Goal: Transaction & Acquisition: Purchase product/service

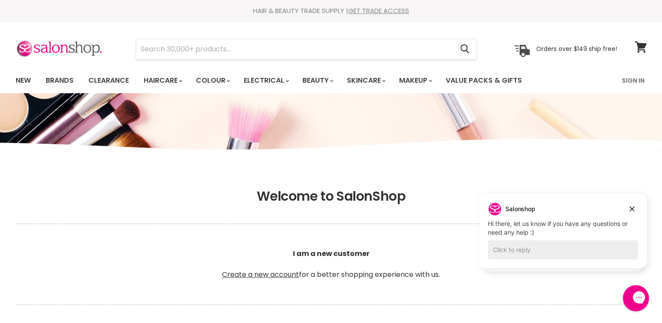
type input "[EMAIL_ADDRESS][DOMAIN_NAME]"
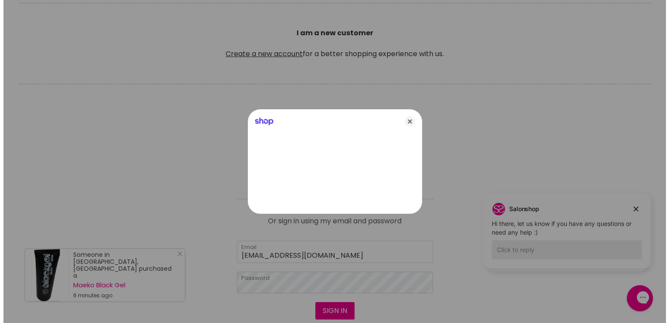
scroll to position [221, 0]
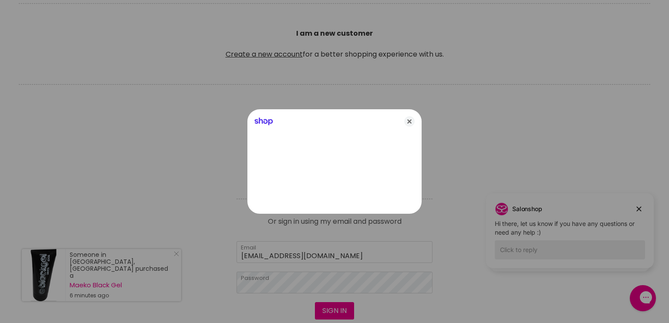
click at [340, 308] on div at bounding box center [334, 161] width 669 height 323
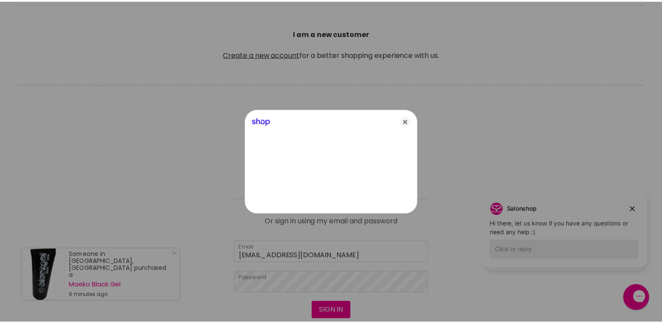
scroll to position [221, 0]
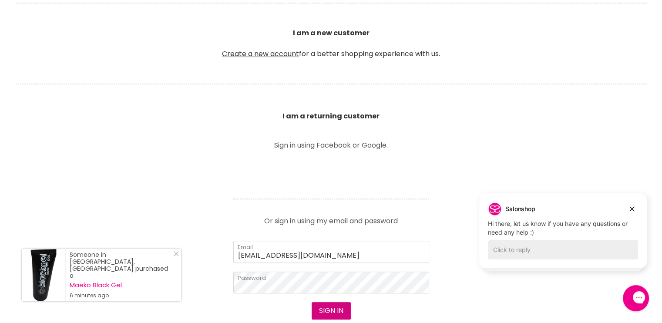
click at [340, 308] on button "Sign in" at bounding box center [331, 310] width 39 height 17
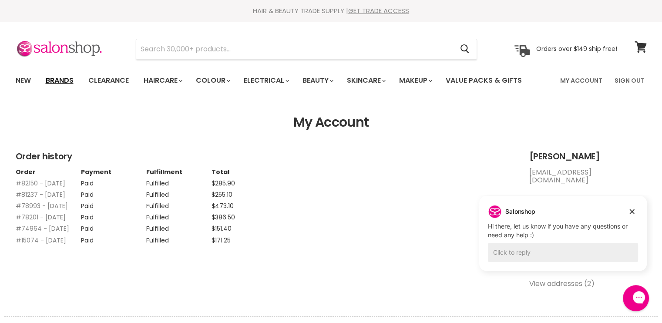
click at [65, 78] on link "Brands" at bounding box center [59, 80] width 41 height 18
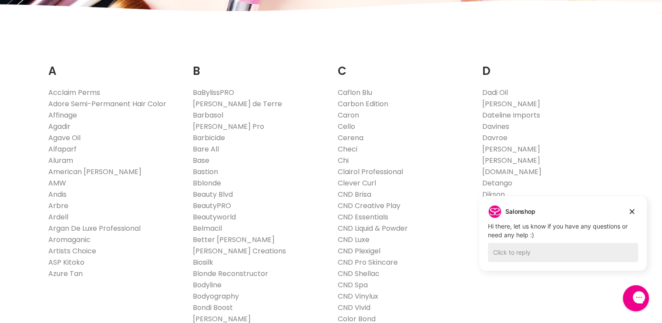
scroll to position [139, 0]
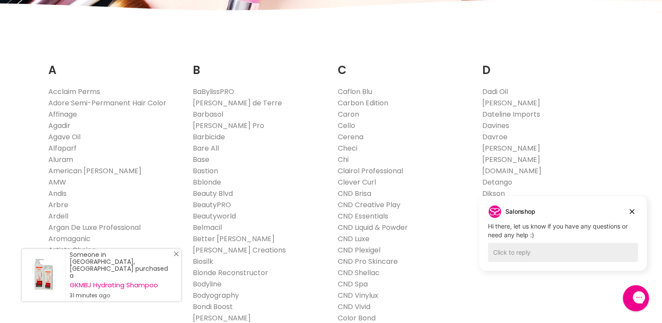
click at [174, 256] on icon "Close Icon" at bounding box center [176, 253] width 5 height 5
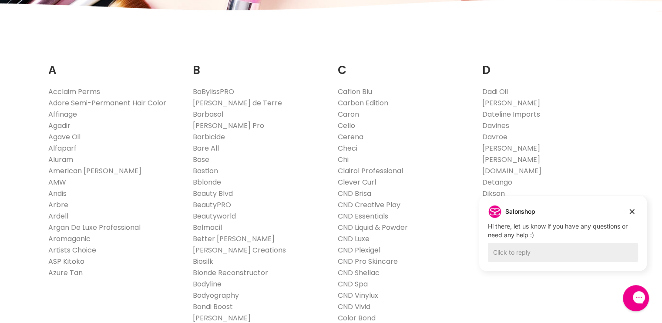
click at [66, 260] on link "ASP Kitoko" at bounding box center [66, 261] width 36 height 10
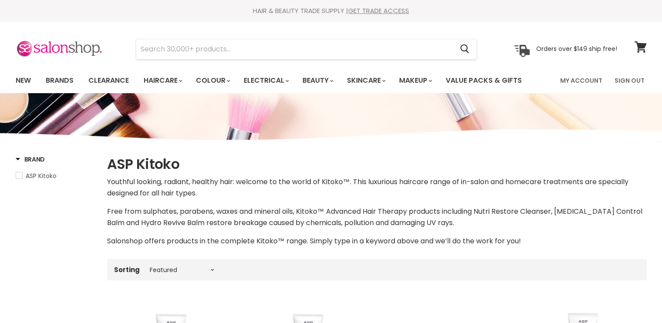
select select "manual"
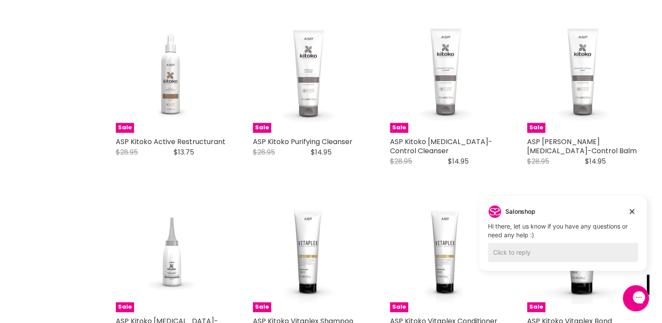
scroll to position [1004, 0]
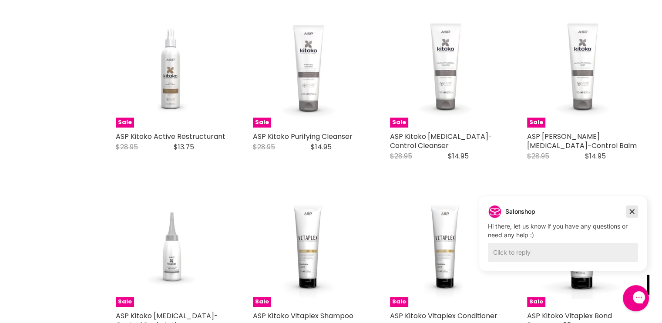
click at [631, 211] on icon "Dismiss campaign" at bounding box center [632, 211] width 9 height 10
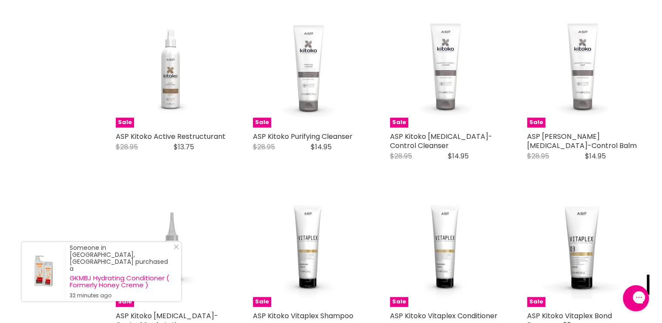
scroll to position [1287, 0]
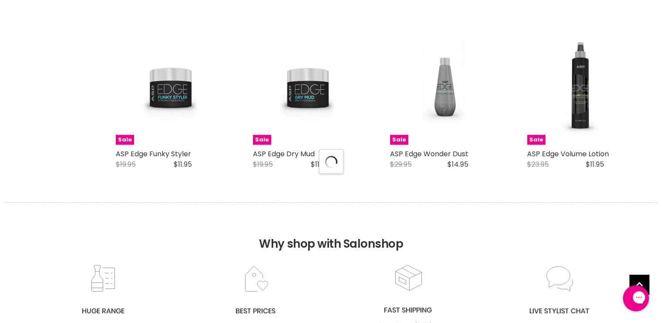
scroll to position [2285, 0]
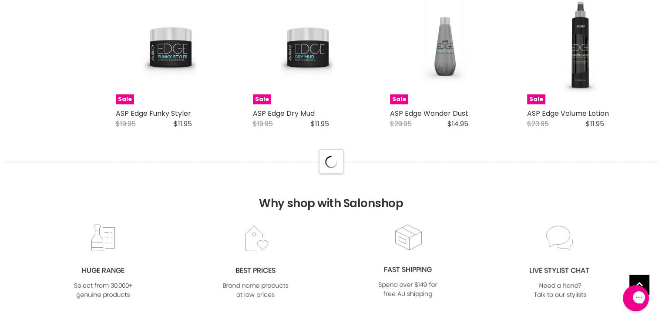
select select "manual"
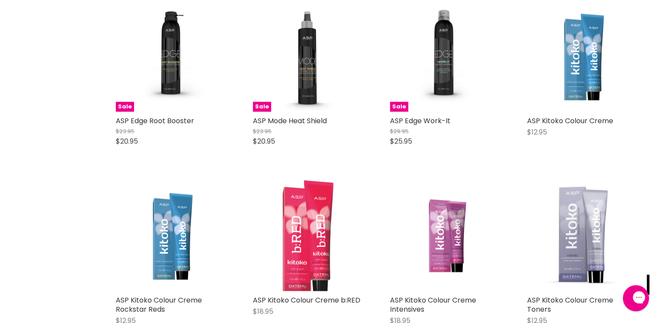
scroll to position [2645, 0]
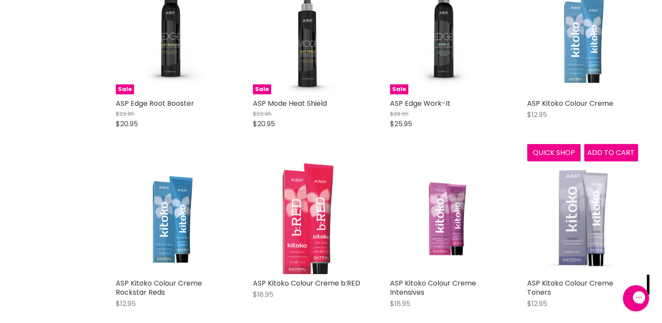
click at [585, 94] on img "Main content" at bounding box center [582, 39] width 111 height 111
